Goal: Find specific page/section: Find specific page/section

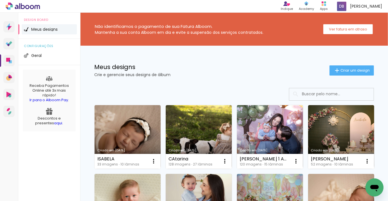
click at [334, 93] on input at bounding box center [339, 94] width 80 height 12
click at [12, 42] on icon at bounding box center [9, 43] width 7 height 5
click at [337, 94] on input at bounding box center [339, 94] width 80 height 12
click at [339, 93] on input "marj" at bounding box center [339, 94] width 80 height 12
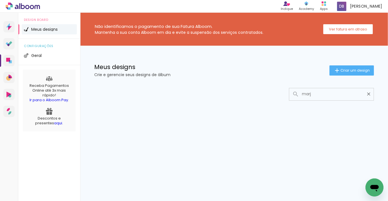
click at [339, 93] on input "marj" at bounding box center [334, 94] width 70 height 12
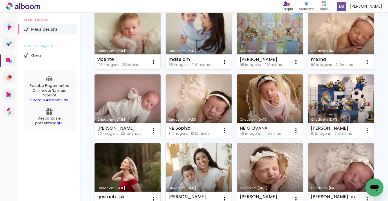
scroll to position [175, 0]
